Goal: Transaction & Acquisition: Purchase product/service

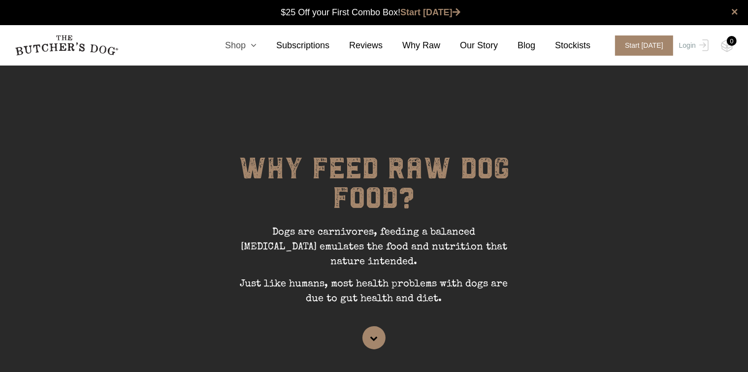
click at [253, 44] on link "Shop" at bounding box center [230, 45] width 51 height 13
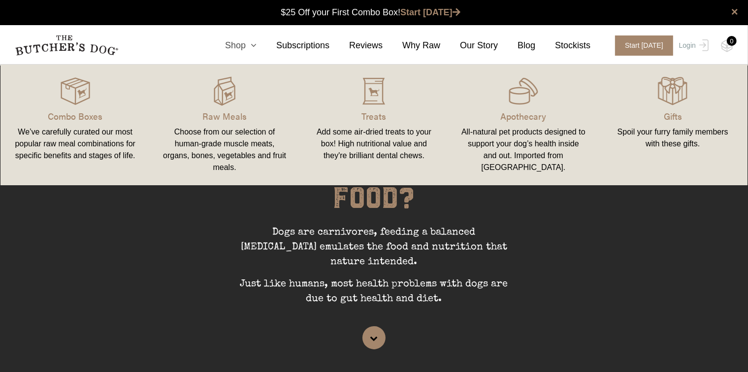
click at [252, 40] on link "Shop" at bounding box center [230, 45] width 51 height 13
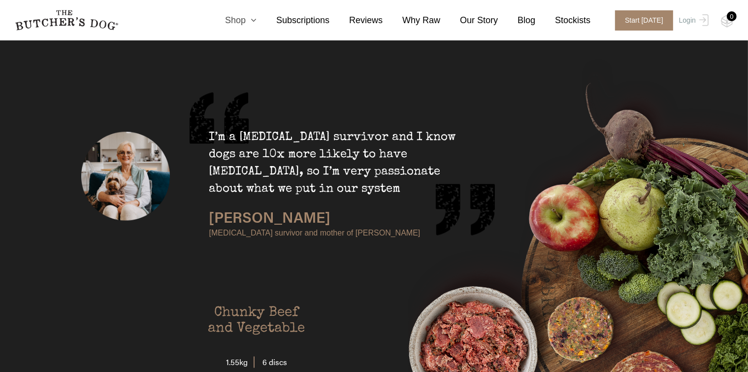
scroll to position [1804, 0]
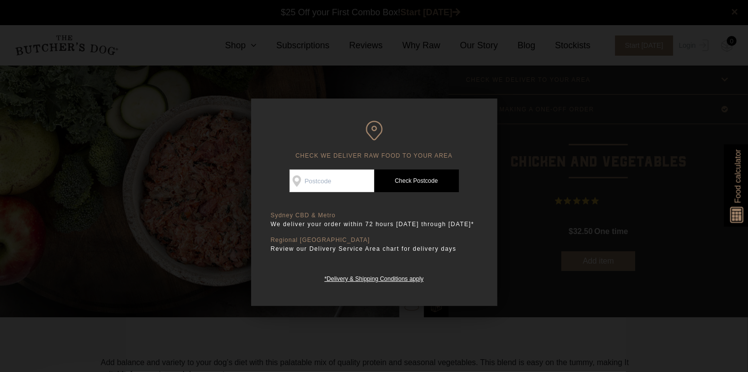
click at [442, 322] on div at bounding box center [374, 186] width 748 height 372
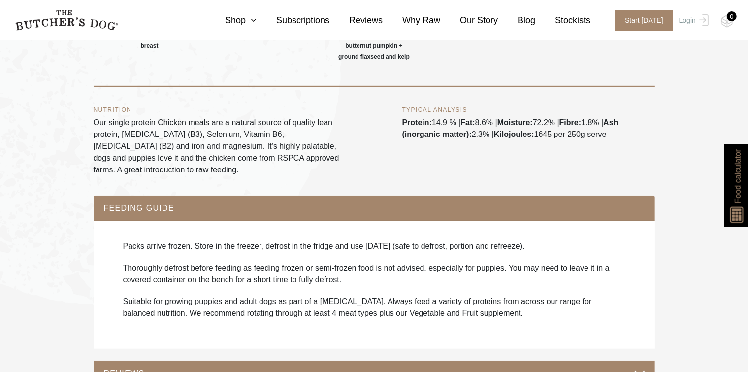
scroll to position [394, 0]
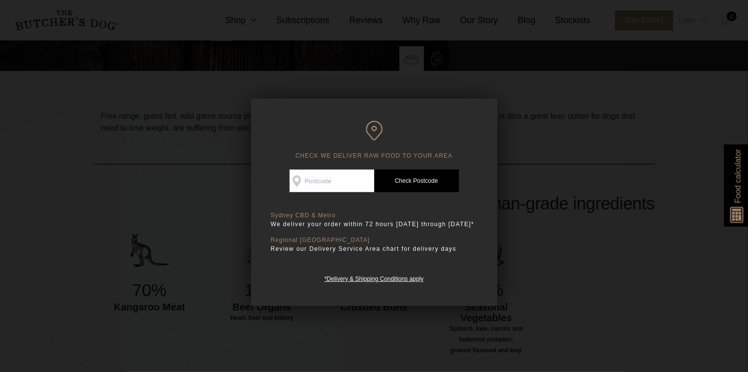
click at [624, 212] on div at bounding box center [374, 186] width 748 height 372
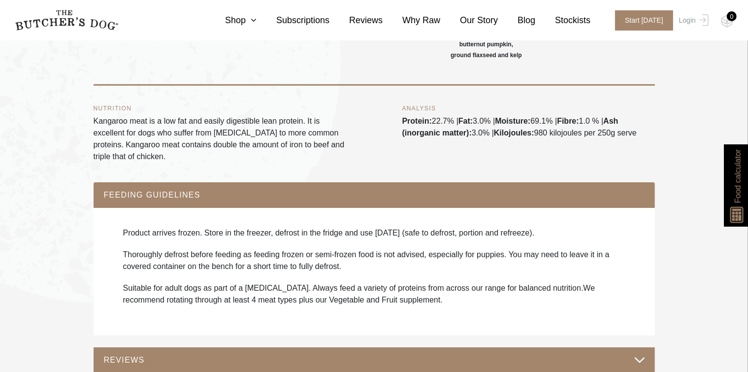
scroll to position [541, 0]
drag, startPoint x: 655, startPoint y: 137, endPoint x: 401, endPoint y: 118, distance: 255.6
copy div "Protein: 22.7% | Fat: 3.0% | Moisture: 69.1% | Fibre: 1.0 % | Ash (inorganic ma…"
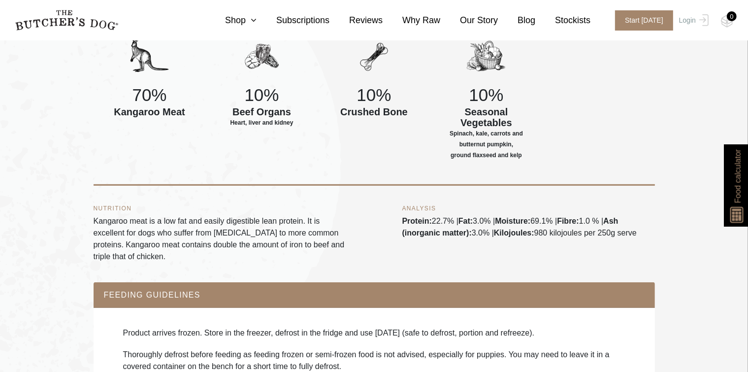
scroll to position [329, 0]
